Goal: Find specific fact: Find specific fact

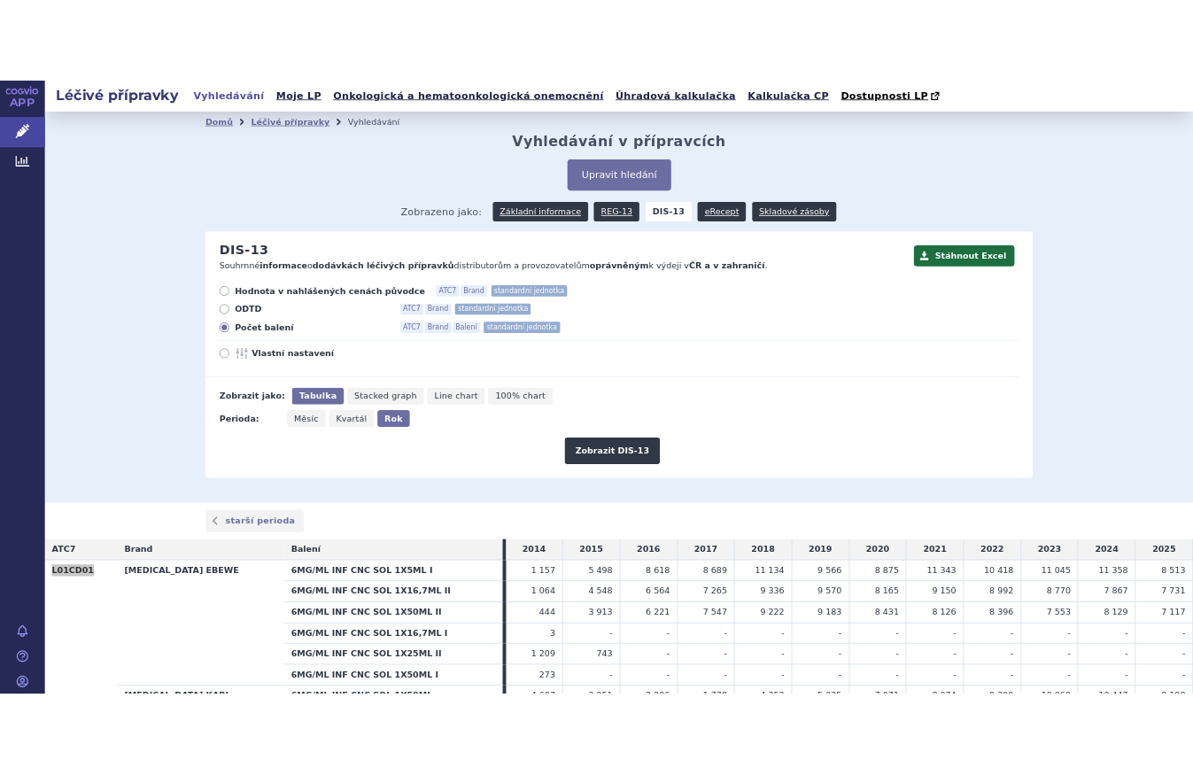
scroll to position [299, 0]
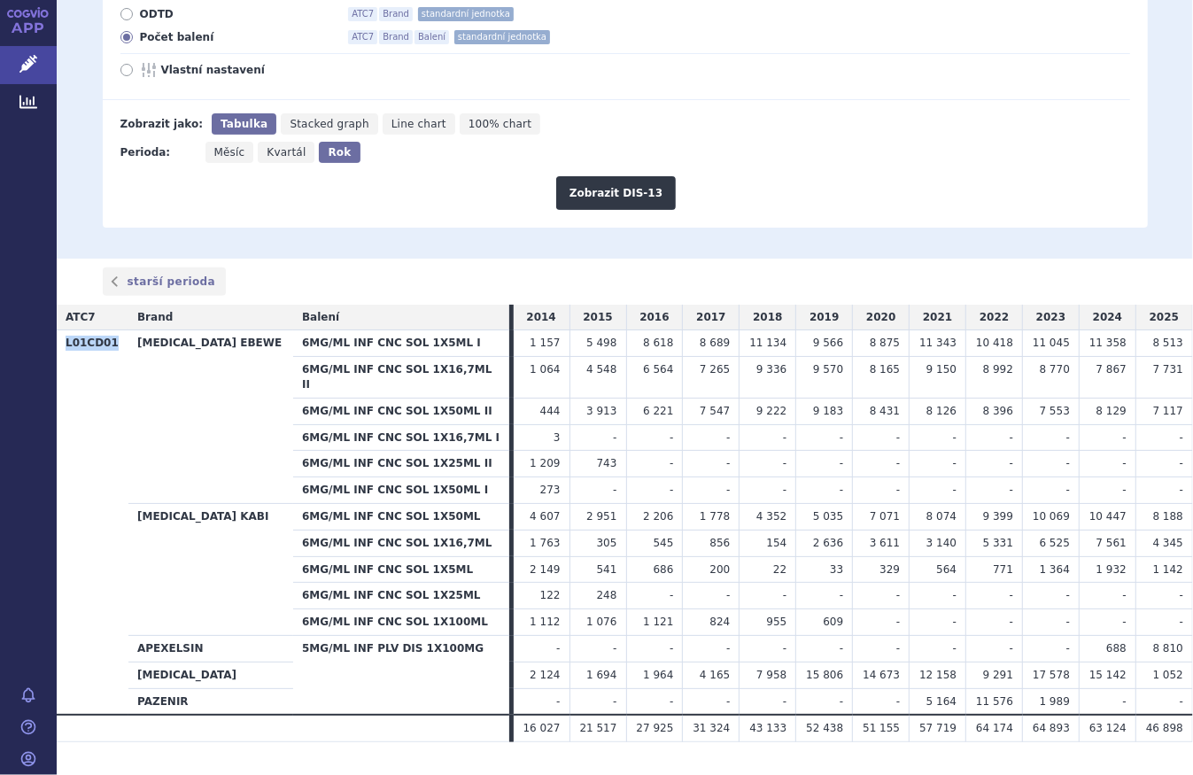
click at [113, 330] on th "L01CD01" at bounding box center [93, 522] width 72 height 384
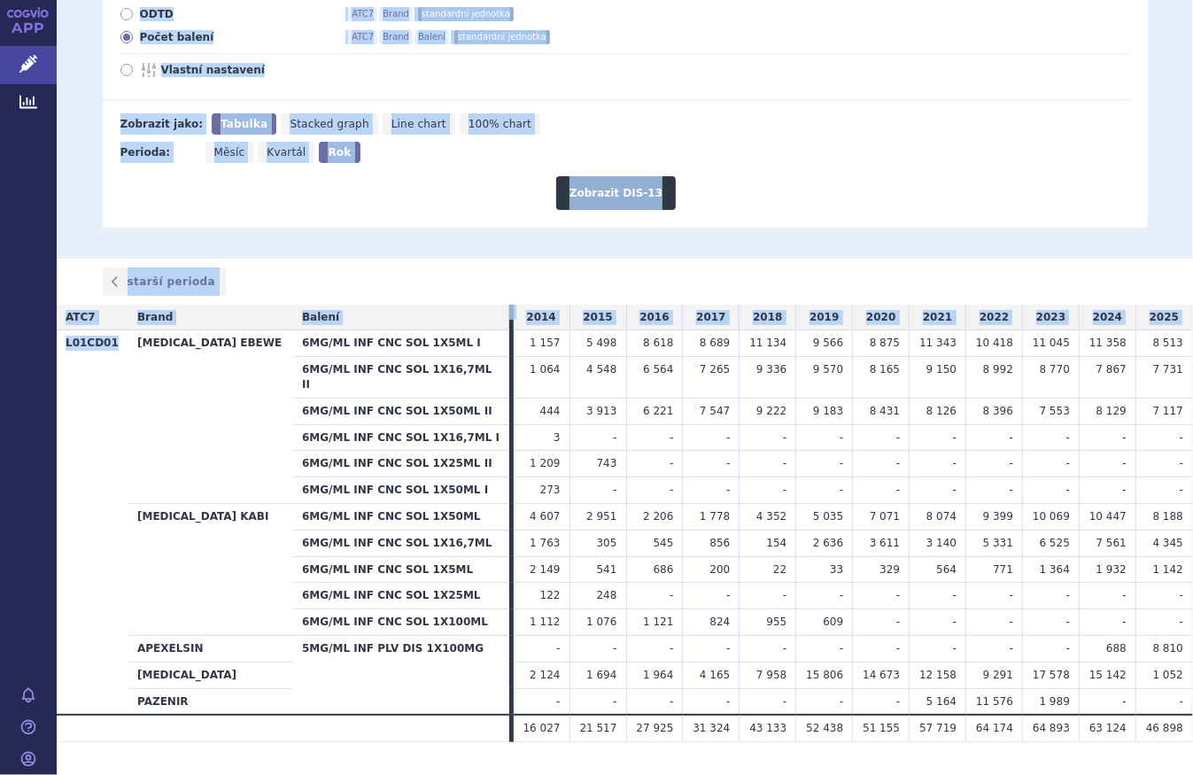
drag, startPoint x: 115, startPoint y: 320, endPoint x: 46, endPoint y: 322, distance: 69.2
click at [46, 322] on div "APP Léčivé přípravky Analytics Notifikace [GEOGRAPHIC_DATA] [PERSON_NAME] Moje …" at bounding box center [596, 387] width 1193 height 775
drag, startPoint x: 46, startPoint y: 322, endPoint x: 117, endPoint y: 322, distance: 70.9
click at [117, 330] on th "L01CD01" at bounding box center [93, 522] width 72 height 384
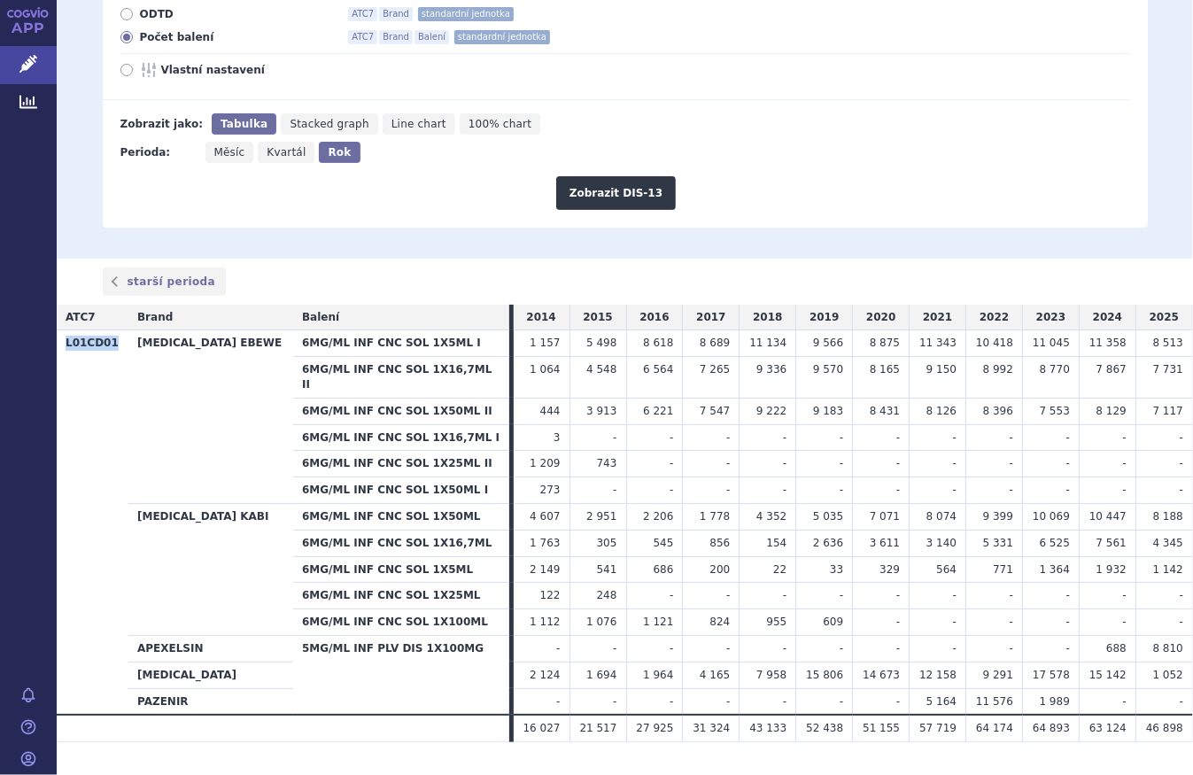
drag, startPoint x: 114, startPoint y: 321, endPoint x: 65, endPoint y: 320, distance: 49.6
click at [65, 330] on th "L01CD01" at bounding box center [93, 522] width 72 height 384
copy th "L01CD01"
drag, startPoint x: 433, startPoint y: 612, endPoint x: 265, endPoint y: 610, distance: 168.3
click at [293, 636] on th "5MG/ML INF PLV DIS 1X100MG" at bounding box center [401, 676] width 216 height 80
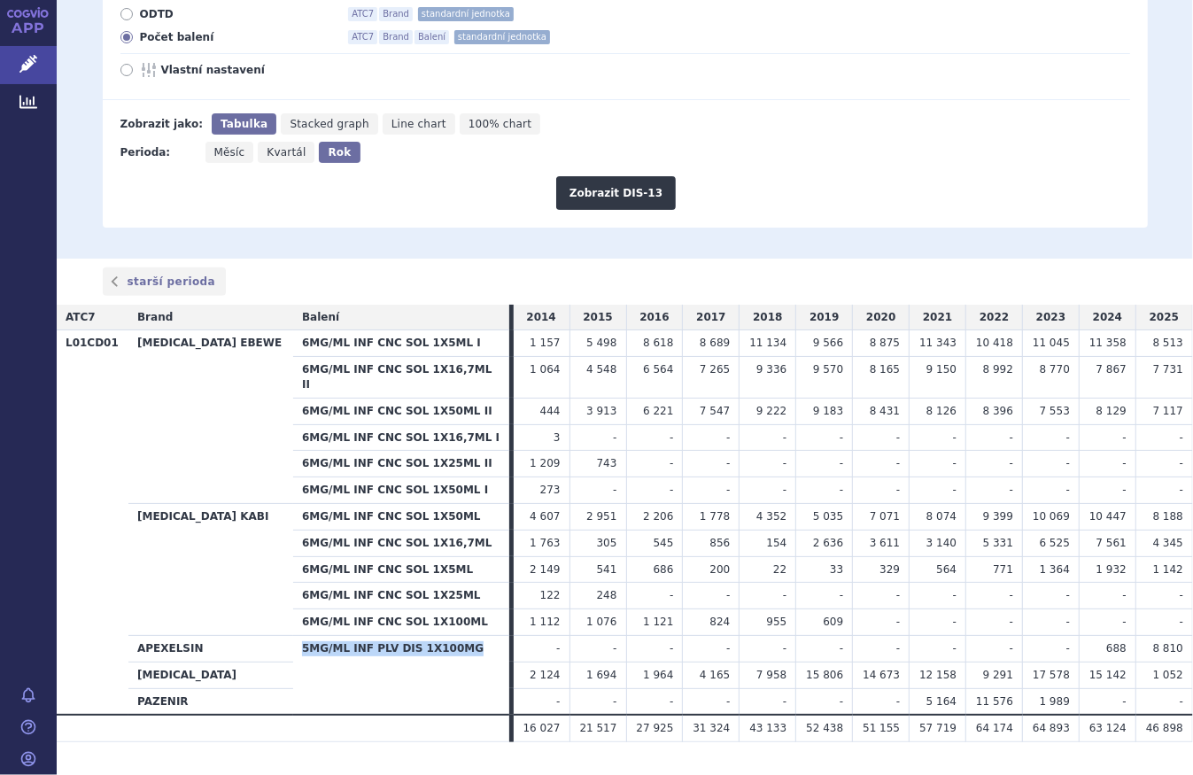
copy th "5MG/ML INF PLV DIS 1X100MG"
